Goal: Information Seeking & Learning: Learn about a topic

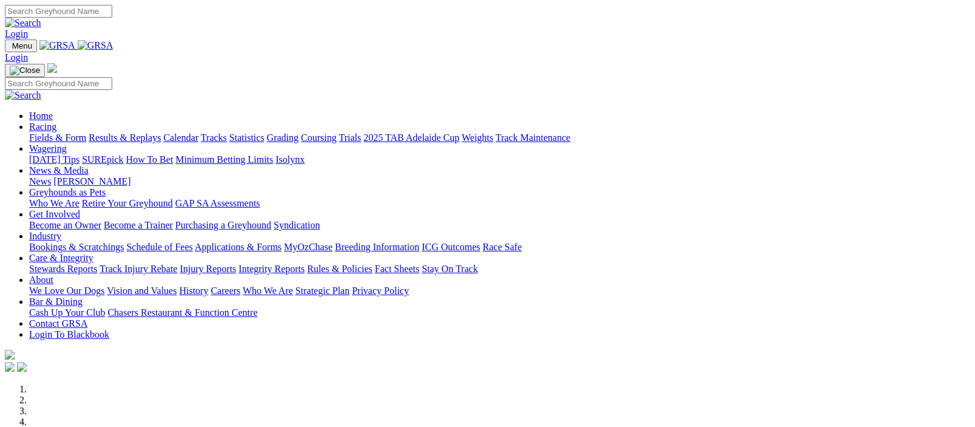
click at [51, 132] on link "Fields & Form" at bounding box center [57, 137] width 57 height 10
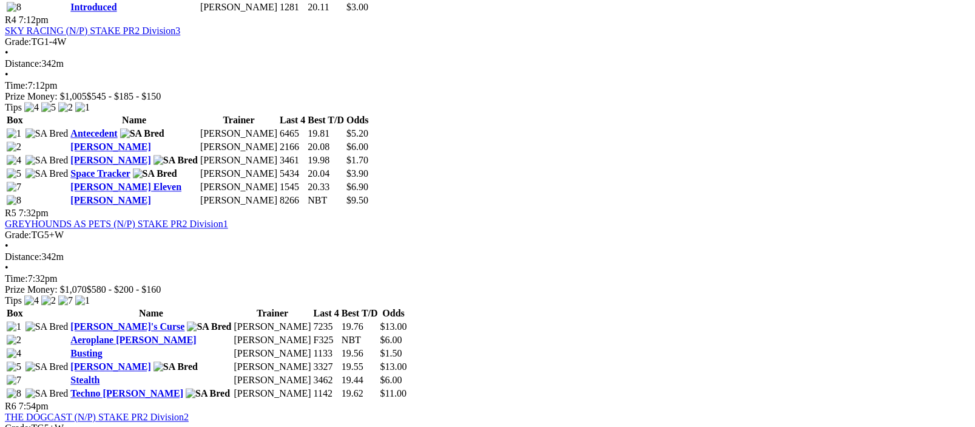
scroll to position [1483, 0]
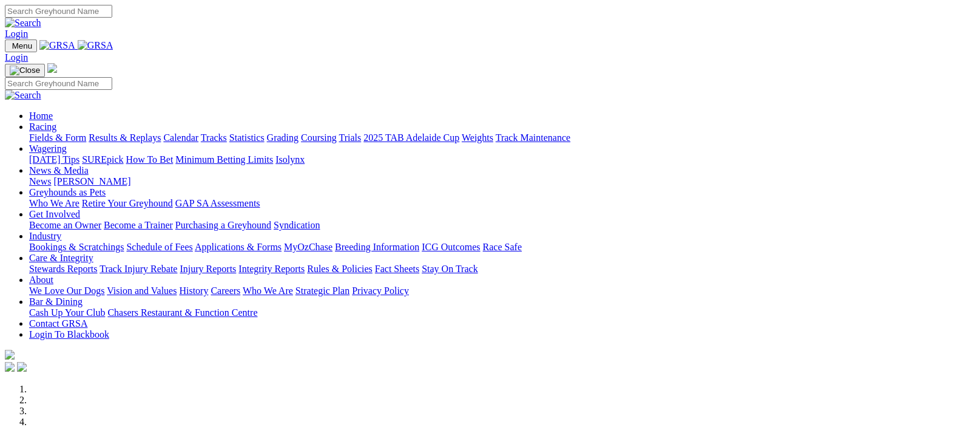
click at [56, 121] on link "Racing" at bounding box center [42, 126] width 27 height 10
click at [113, 45] on img at bounding box center [96, 45] width 36 height 11
click at [56, 121] on link "Racing" at bounding box center [42, 126] width 27 height 10
click at [47, 132] on link "Fields & Form" at bounding box center [57, 137] width 57 height 10
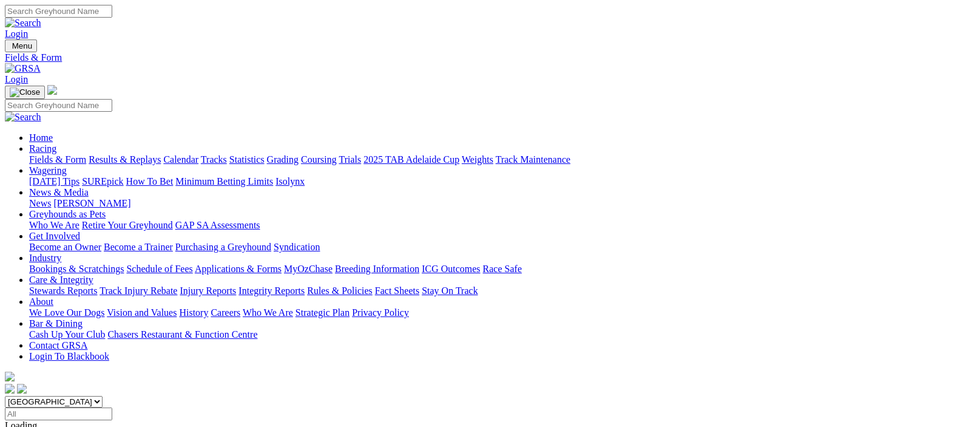
scroll to position [297, 0]
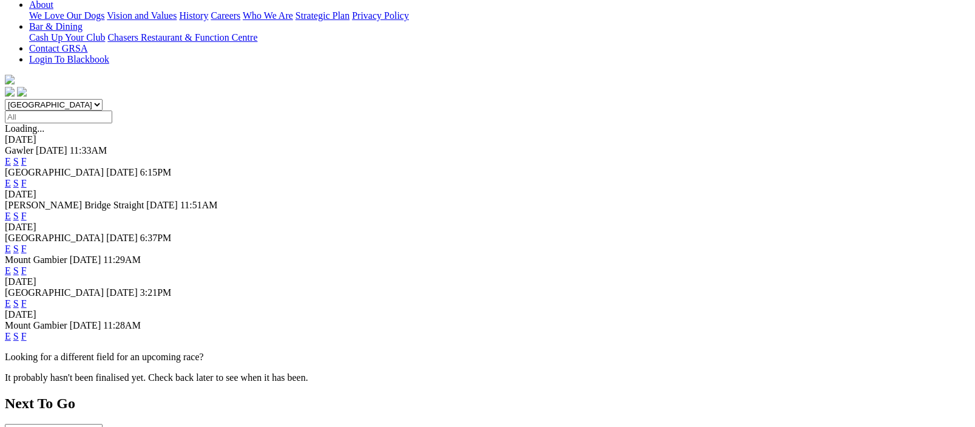
click at [27, 298] on link "F" at bounding box center [23, 303] width 5 height 10
